Goal: Check status: Check status

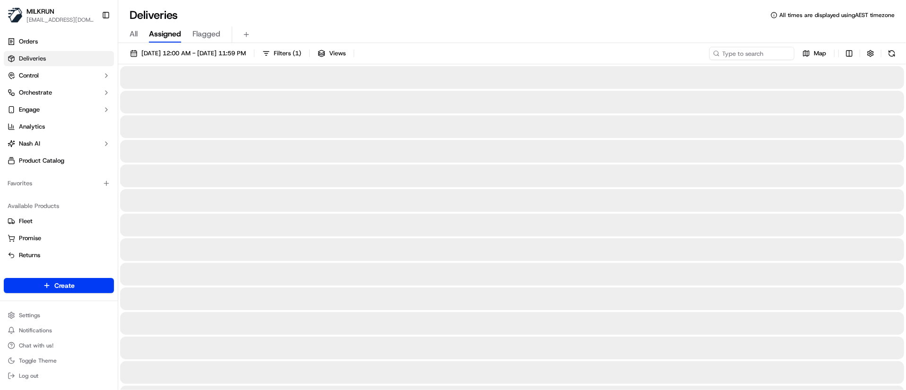
click at [385, 126] on div at bounding box center [512, 126] width 784 height 23
click at [737, 54] on input at bounding box center [737, 53] width 113 height 13
paste input "b660d093-3a93-4b0e-9fe4-dc2b41838ee6"
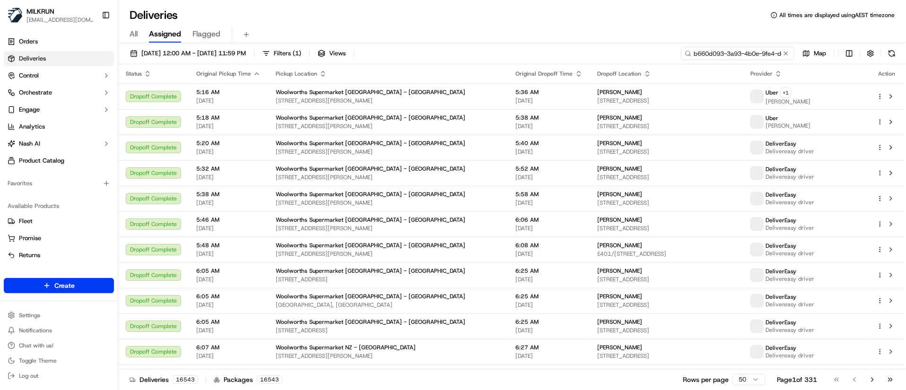
scroll to position [0, 45]
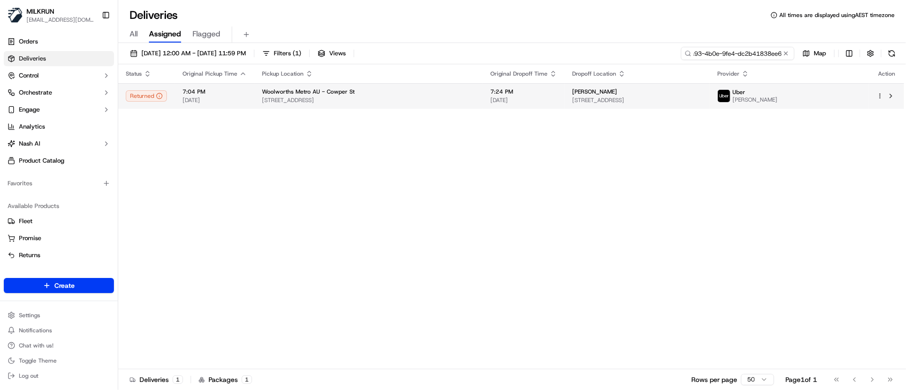
type input "b660d093-3a93-4b0e-9fe4-dc2b41838ee6"
click at [308, 97] on span "[STREET_ADDRESS]" at bounding box center [368, 100] width 213 height 8
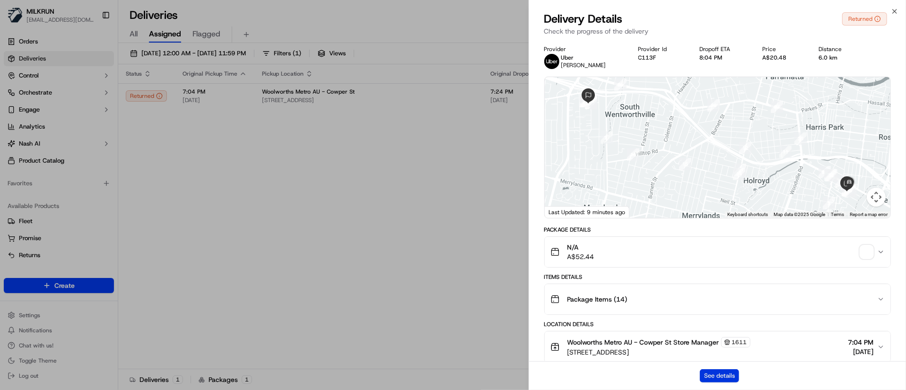
click at [733, 375] on button "See details" at bounding box center [719, 375] width 39 height 13
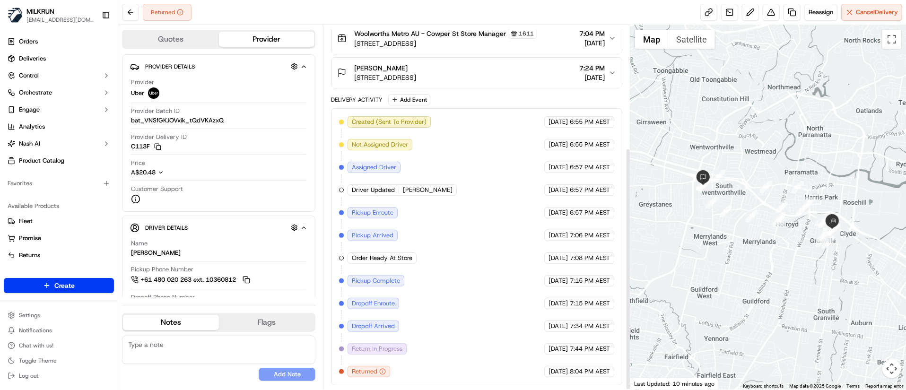
scroll to position [183, 0]
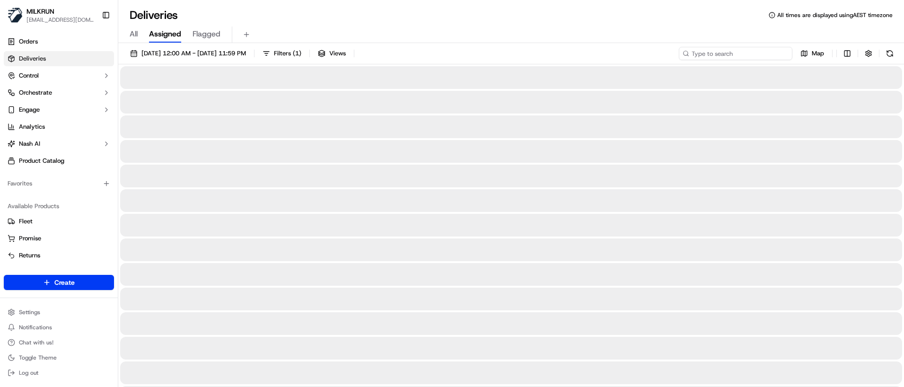
click at [736, 52] on input at bounding box center [734, 53] width 113 height 13
paste input "d9788ba6-6496-4c79-969f-38d24fd830b2"
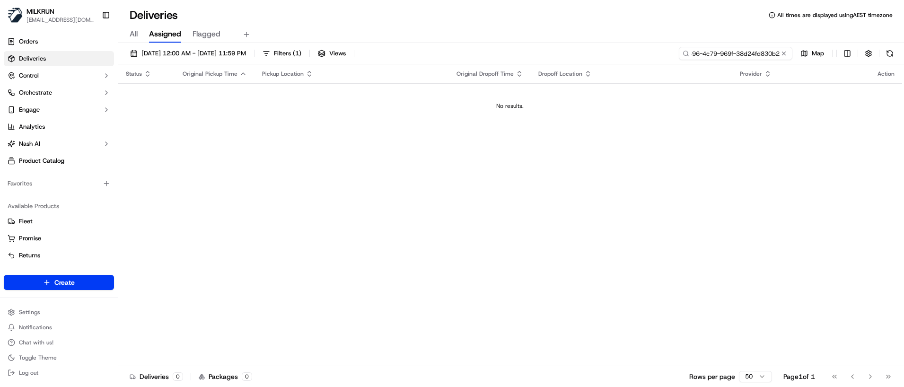
type input "d9788ba6-6496-4c79-969f-38d24fd830b2"
click at [138, 38] on div "All Assigned Flagged" at bounding box center [510, 34] width 785 height 17
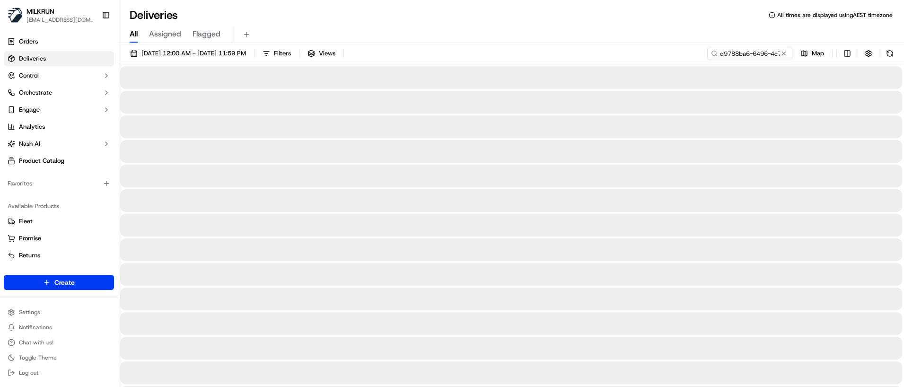
click at [136, 35] on span "All" at bounding box center [134, 33] width 8 height 11
click at [750, 55] on input "d9788ba6-6496-4c79-969f-38d24fd830b2" at bounding box center [734, 53] width 113 height 13
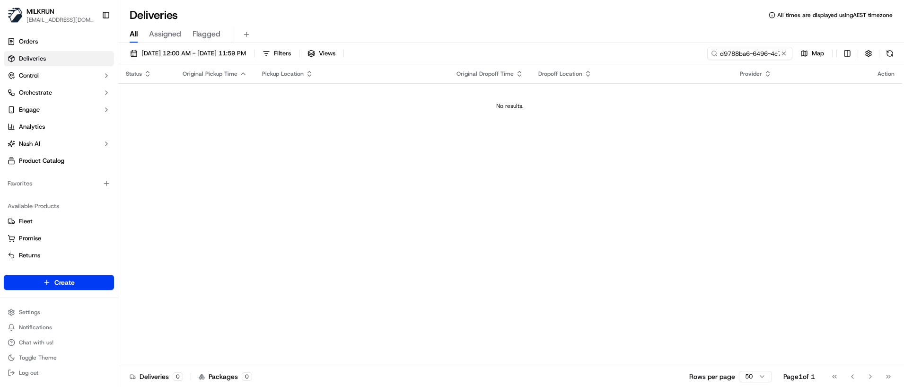
click at [170, 24] on div "All Assigned Flagged" at bounding box center [510, 33] width 785 height 20
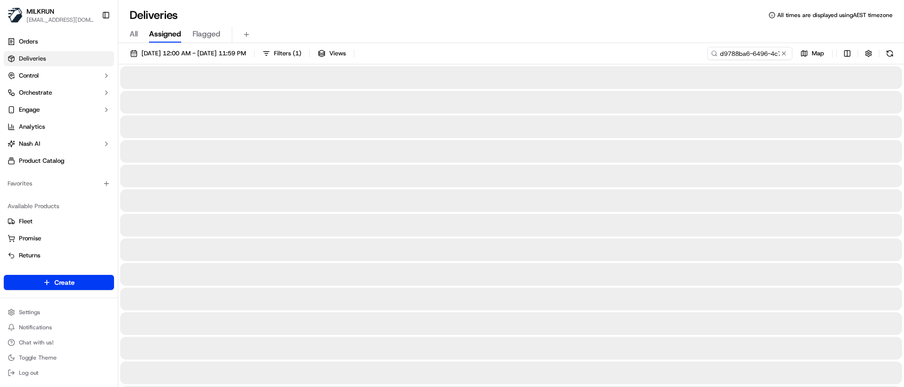
click at [167, 37] on span "Assigned" at bounding box center [165, 33] width 32 height 11
click at [730, 53] on input "d9788ba6-6496-4c79-969f-38d24fd830b2" at bounding box center [734, 53] width 113 height 13
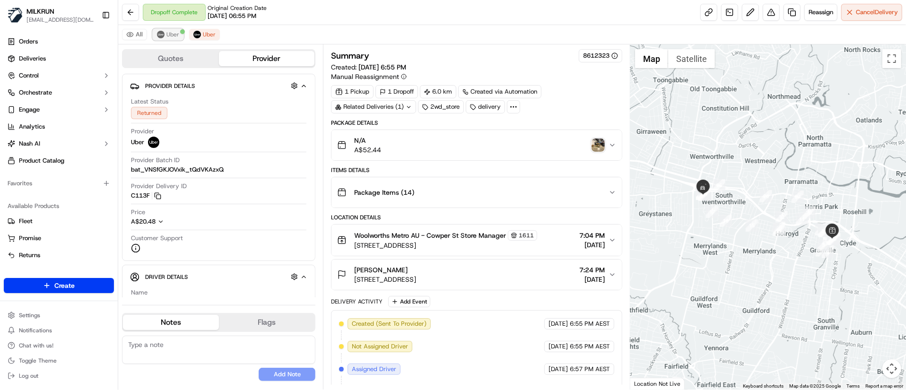
click at [166, 35] on span "Uber" at bounding box center [172, 35] width 13 height 8
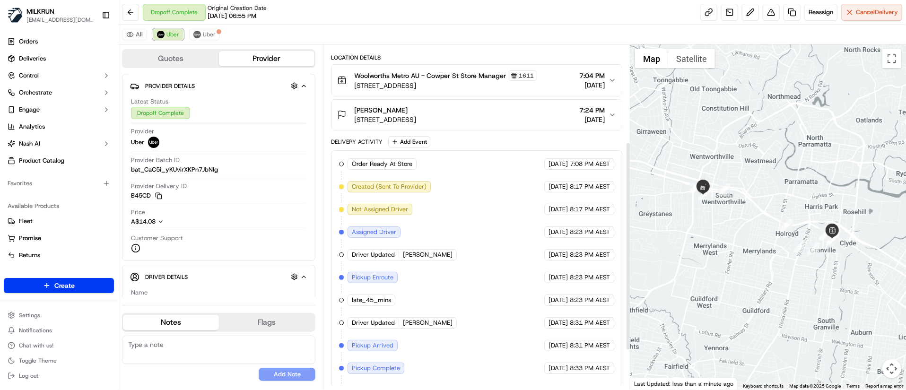
scroll to position [225, 0]
